Goal: Task Accomplishment & Management: Manage account settings

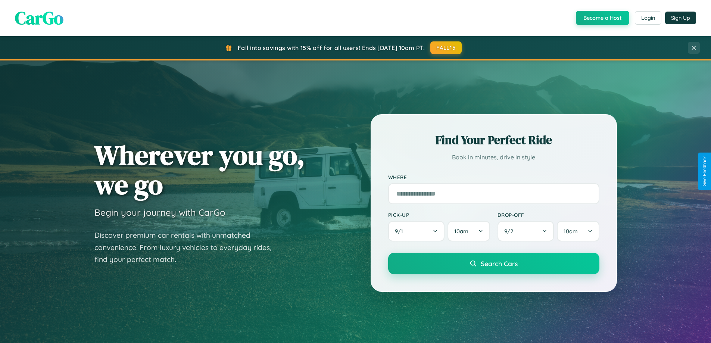
scroll to position [514, 0]
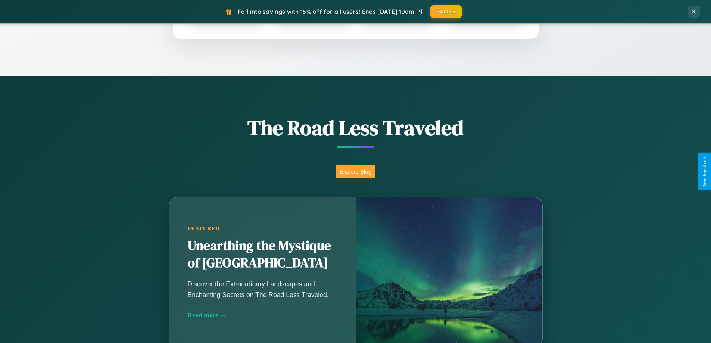
click at [355, 171] on button "Explore Blog" at bounding box center [355, 172] width 39 height 14
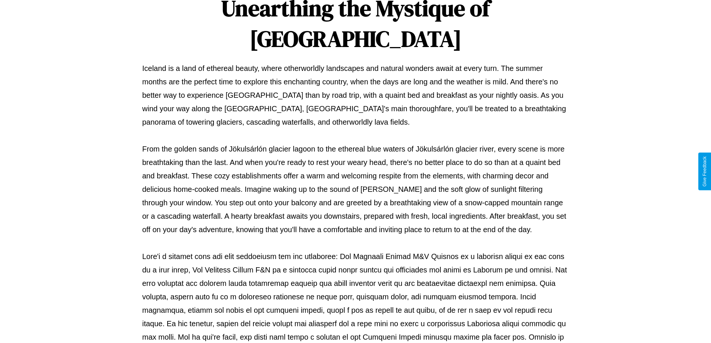
scroll to position [242, 0]
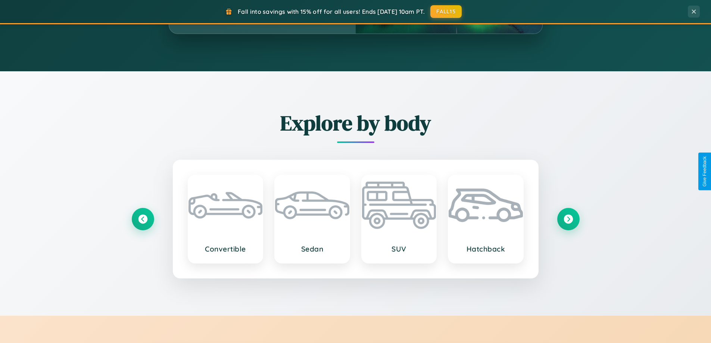
scroll to position [1437, 0]
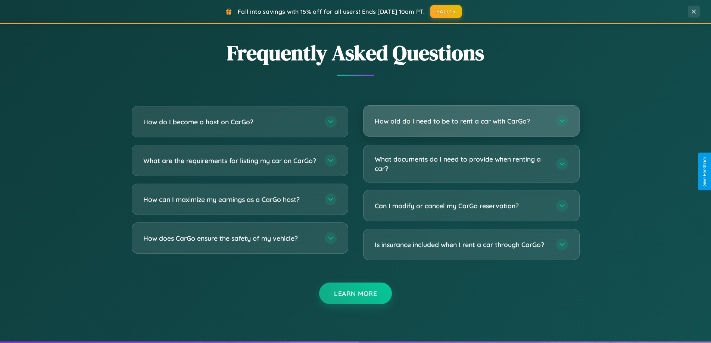
click at [471, 121] on h3 "How old do I need to be to rent a car with CarGo?" at bounding box center [462, 120] width 174 height 9
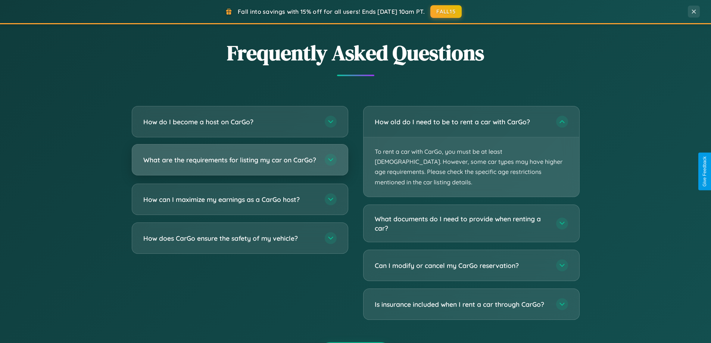
click at [240, 164] on h3 "What are the requirements for listing my car on CarGo?" at bounding box center [230, 159] width 174 height 9
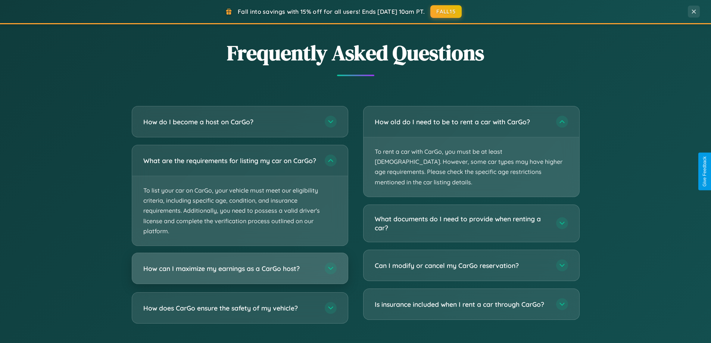
click at [240, 273] on h3 "How can I maximize my earnings as a CarGo host?" at bounding box center [230, 268] width 174 height 9
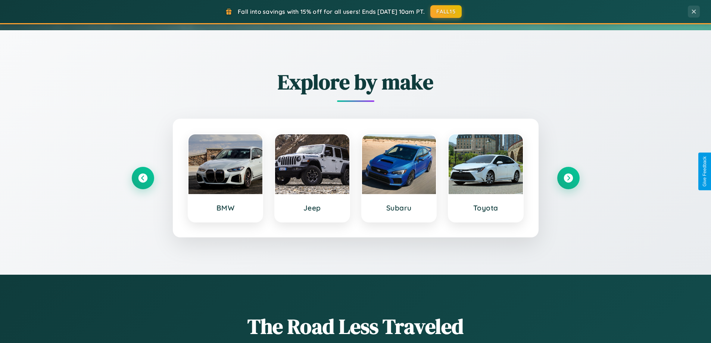
scroll to position [0, 0]
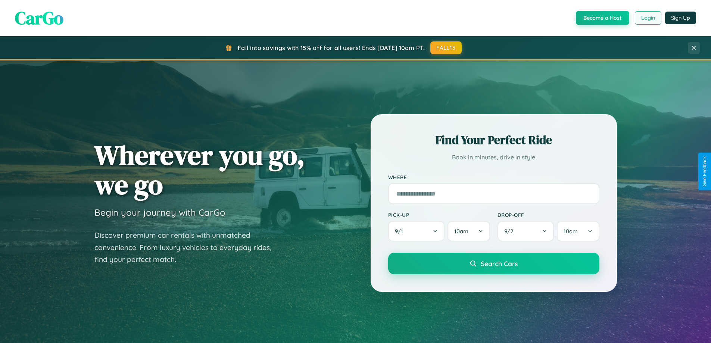
click at [648, 18] on button "Login" at bounding box center [648, 17] width 27 height 13
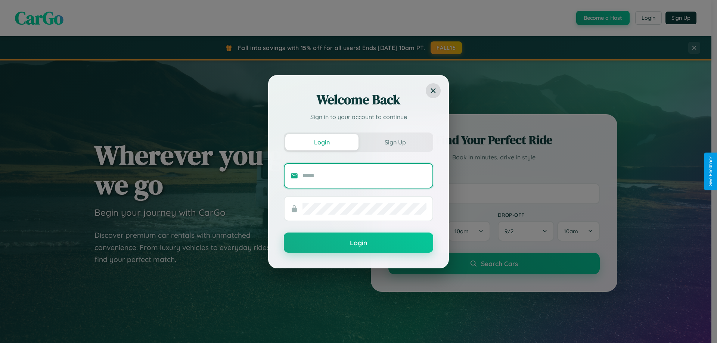
click at [364, 175] on input "text" at bounding box center [364, 176] width 124 height 12
type input "**********"
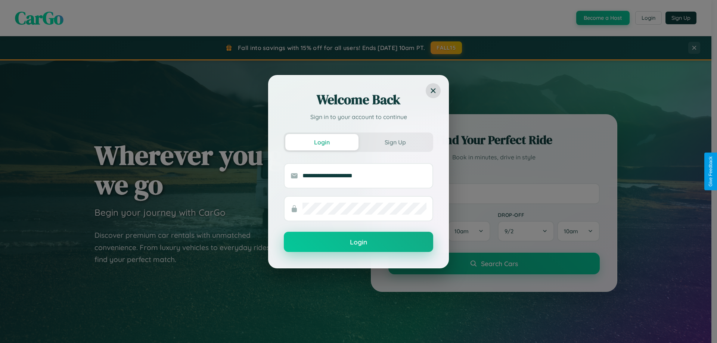
click at [358, 242] on button "Login" at bounding box center [358, 242] width 149 height 20
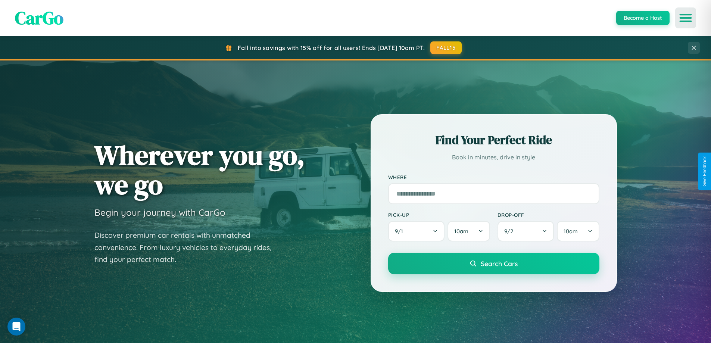
click at [686, 18] on icon "Open menu" at bounding box center [686, 18] width 11 height 7
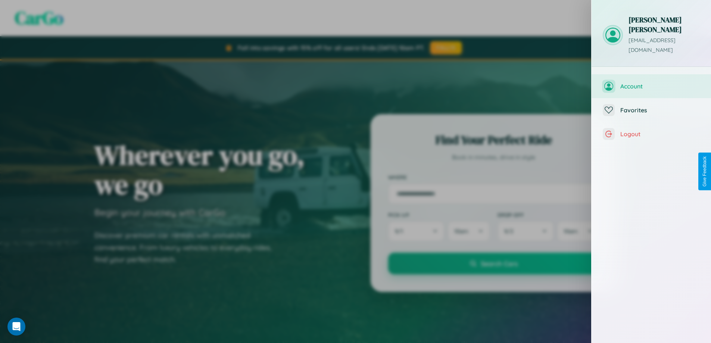
click at [651, 83] on span "Account" at bounding box center [660, 86] width 80 height 7
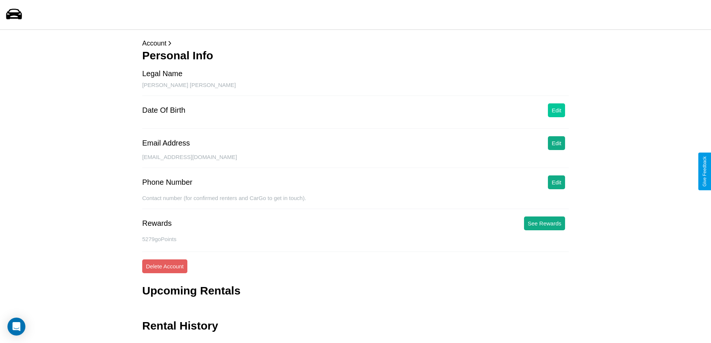
click at [557, 110] on button "Edit" at bounding box center [556, 110] width 17 height 14
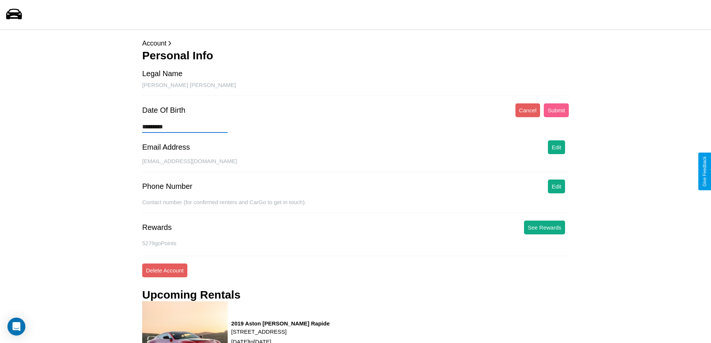
type input "**********"
